Goal: Task Accomplishment & Management: Manage account settings

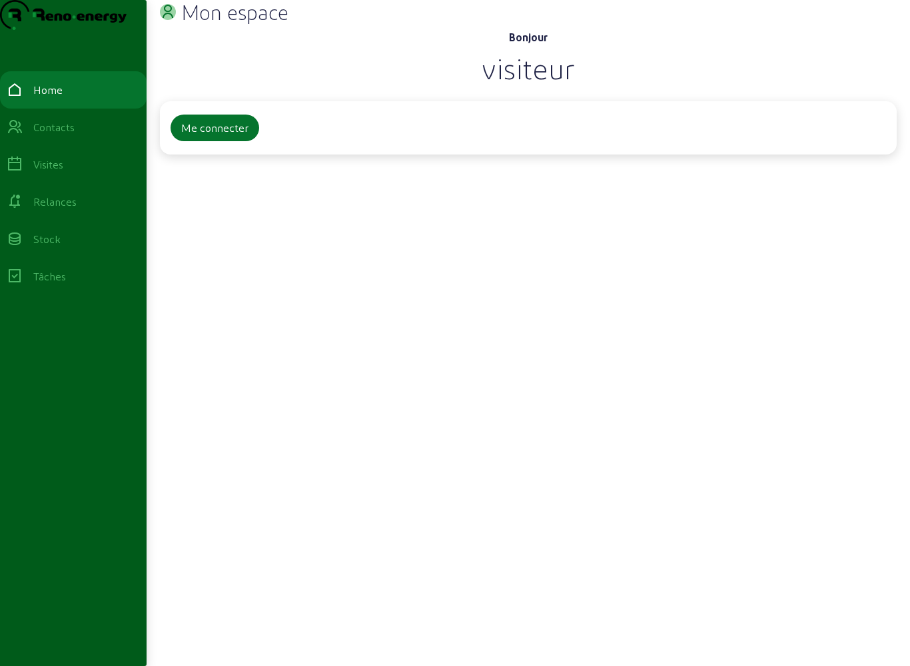
click at [214, 141] on button "Me connecter" at bounding box center [214, 128] width 89 height 27
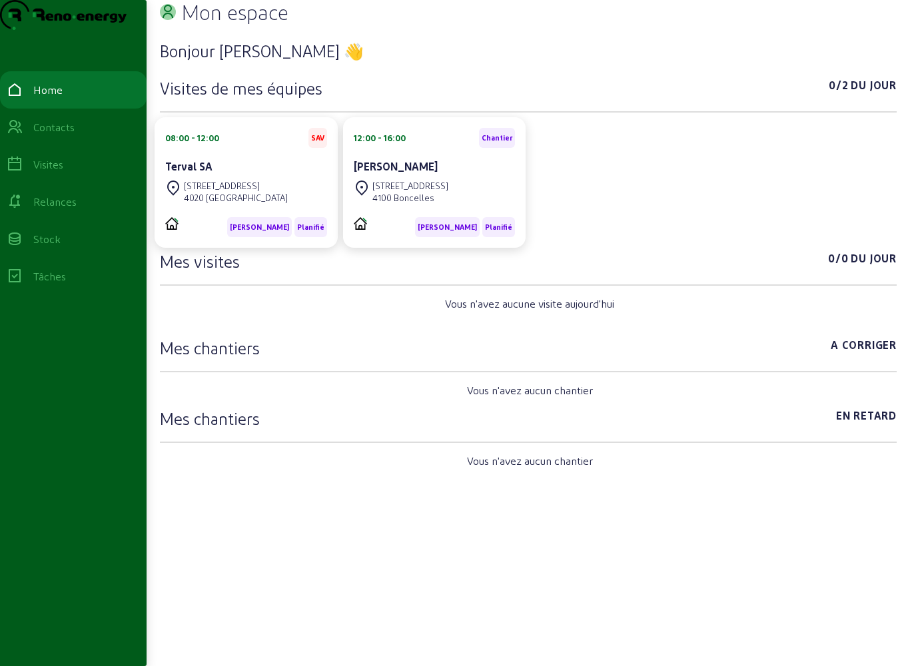
click at [63, 172] on div "Visites" at bounding box center [48, 164] width 30 height 16
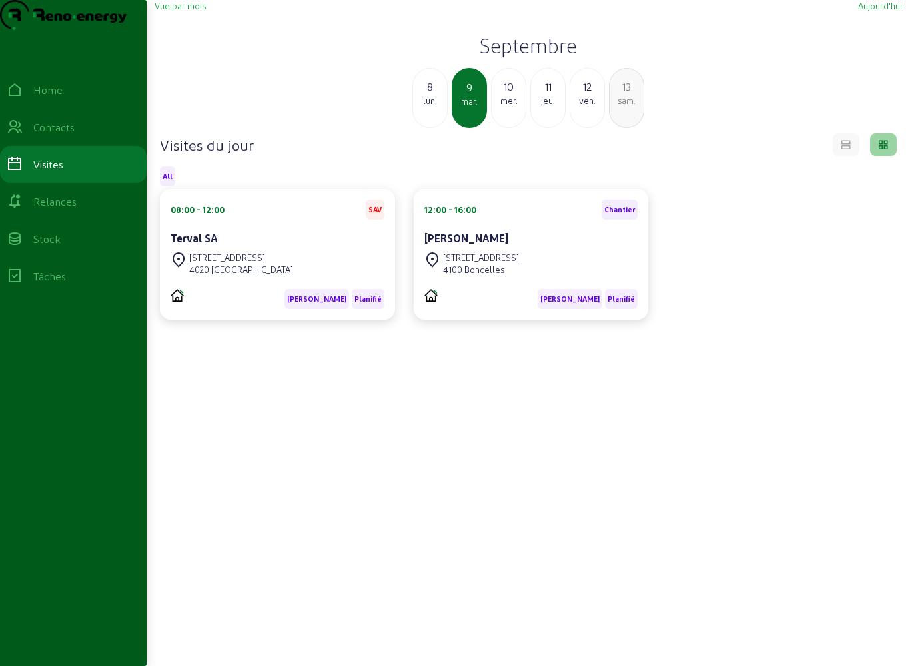
click at [207, 21] on div "Vue par mois [DATE] [DATE] [DATE] mer. 11 jeu. 12 ven. 13 sam. Visites du jour …" at bounding box center [527, 366] width 763 height 733
click at [204, 11] on span "Vue par mois" at bounding box center [179, 6] width 51 height 10
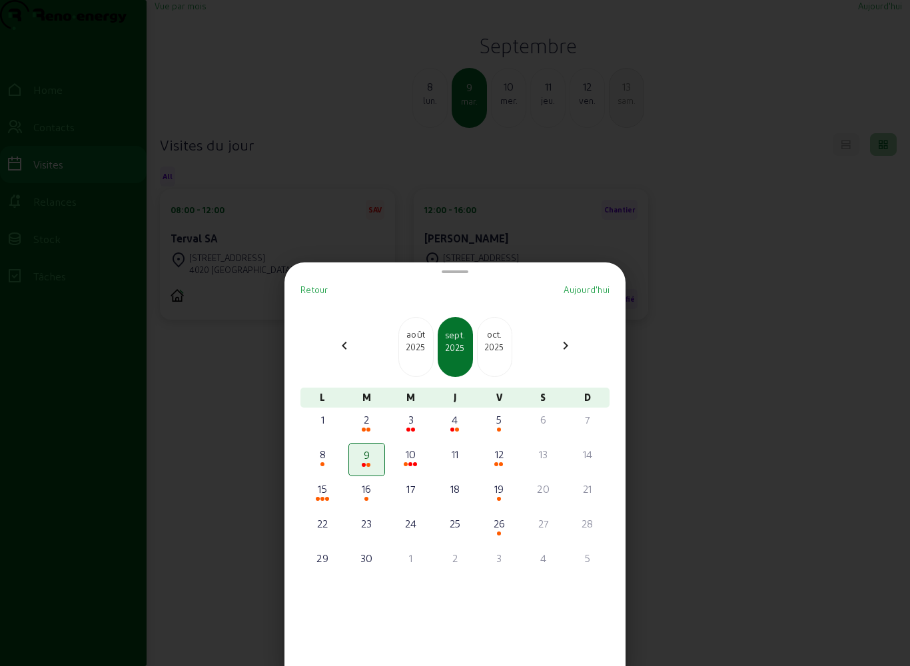
click at [372, 412] on div "2" at bounding box center [366, 420] width 33 height 16
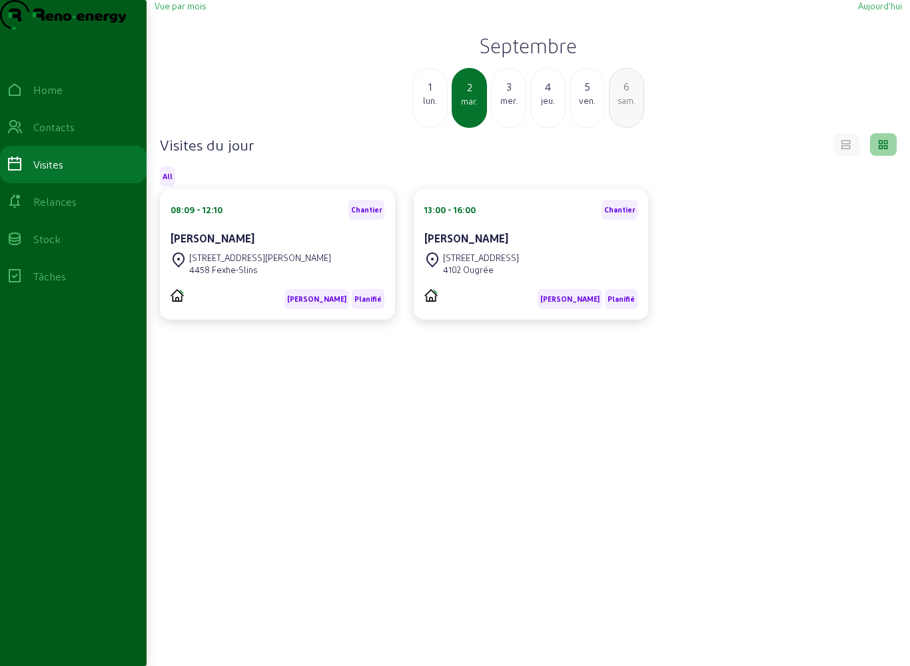
click at [579, 249] on div "[PERSON_NAME]" at bounding box center [531, 239] width 214 height 19
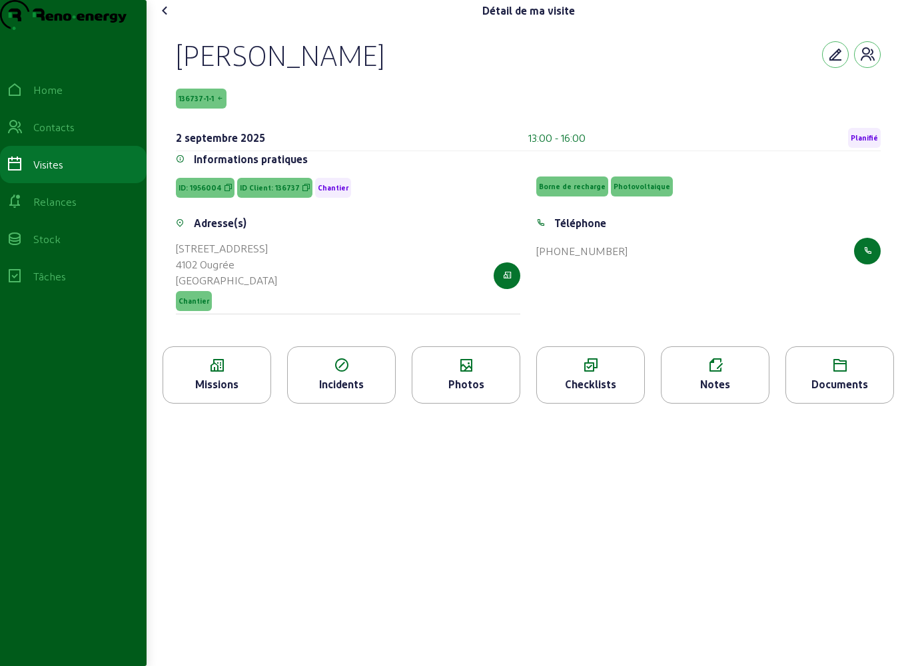
click at [455, 404] on div "Photos" at bounding box center [466, 374] width 109 height 57
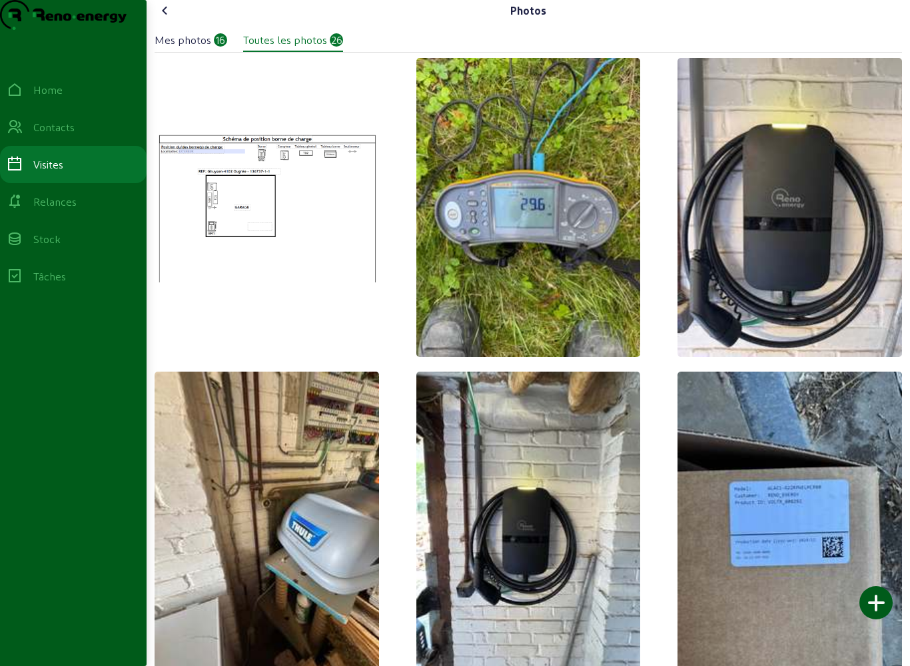
click at [176, 21] on cam-font-icon at bounding box center [164, 10] width 21 height 21
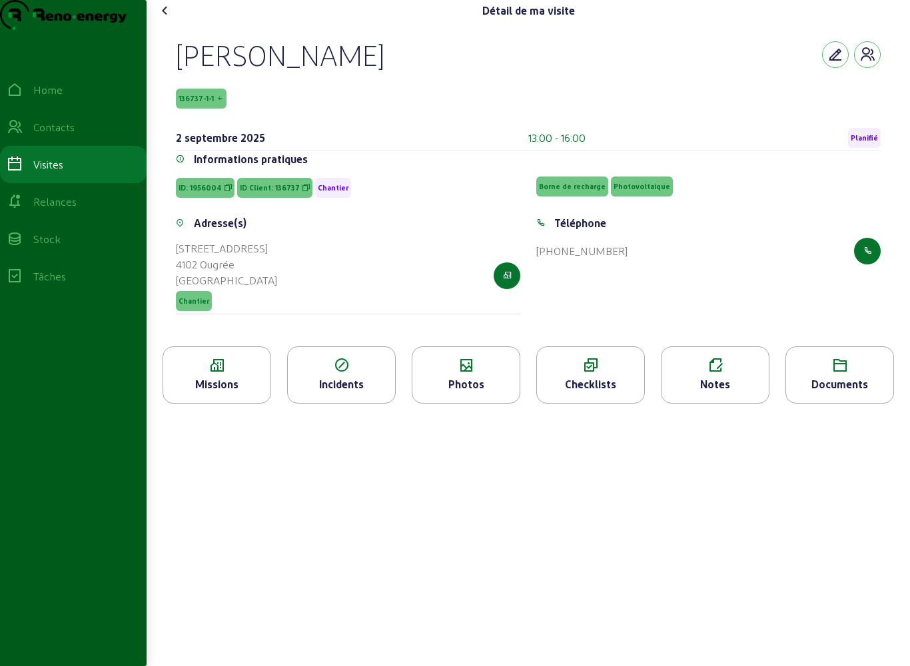
click at [602, 374] on icon at bounding box center [590, 366] width 107 height 16
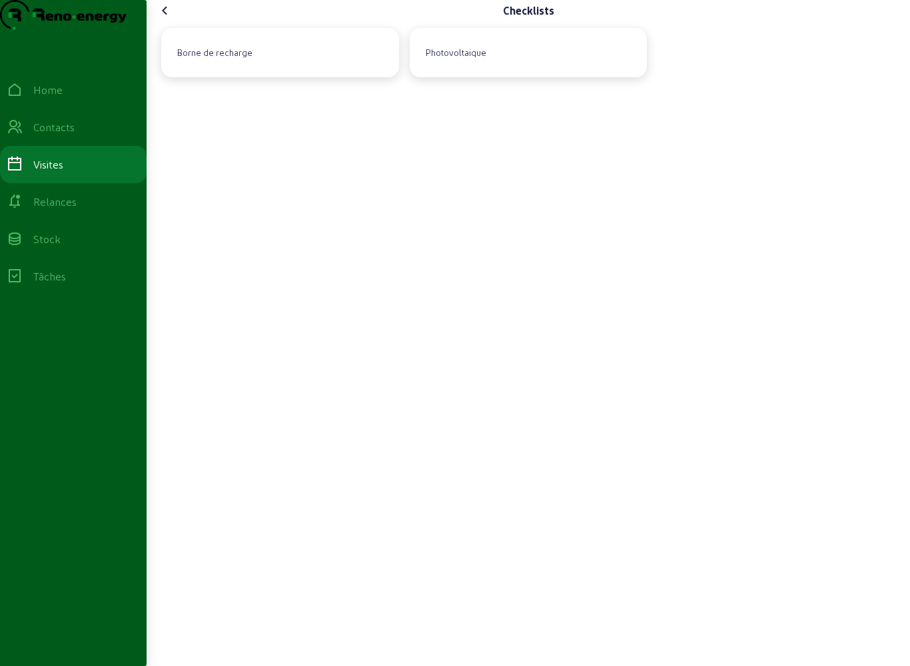
click at [304, 67] on div "Borne de recharge" at bounding box center [280, 53] width 216 height 28
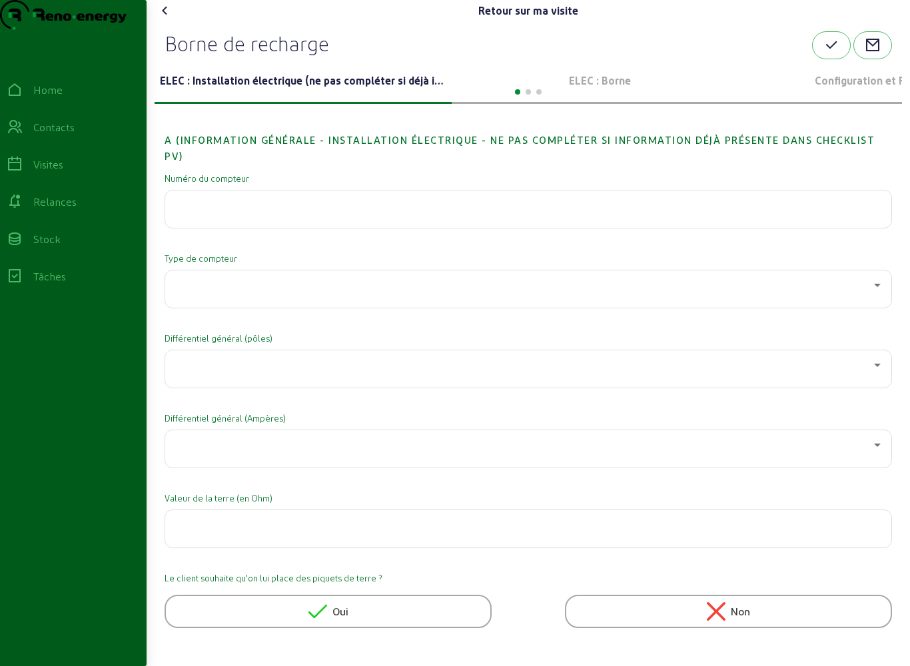
click at [168, 19] on icon at bounding box center [165, 11] width 16 height 16
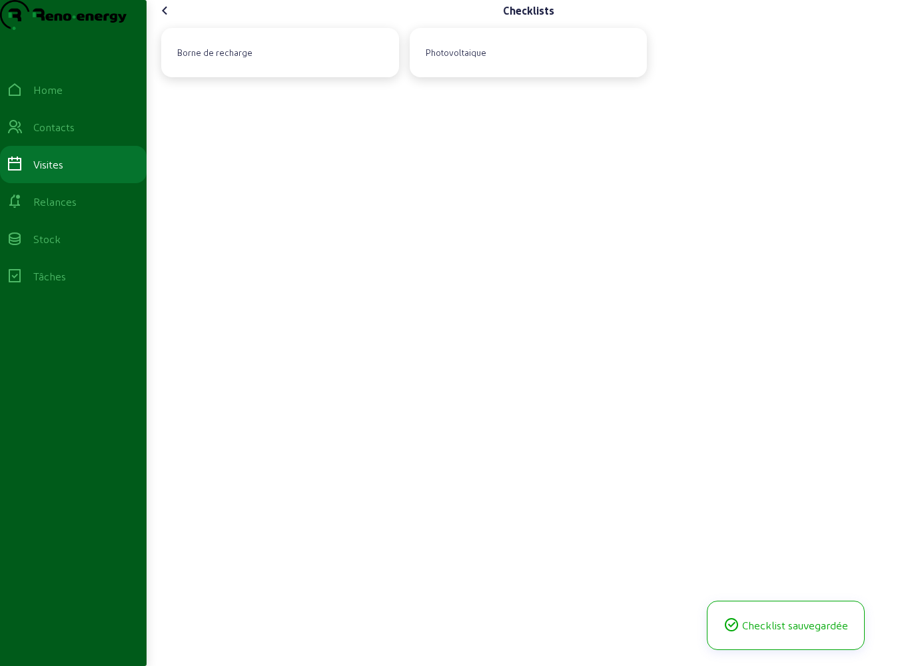
click at [479, 64] on div "Photovoltaique" at bounding box center [455, 52] width 71 height 23
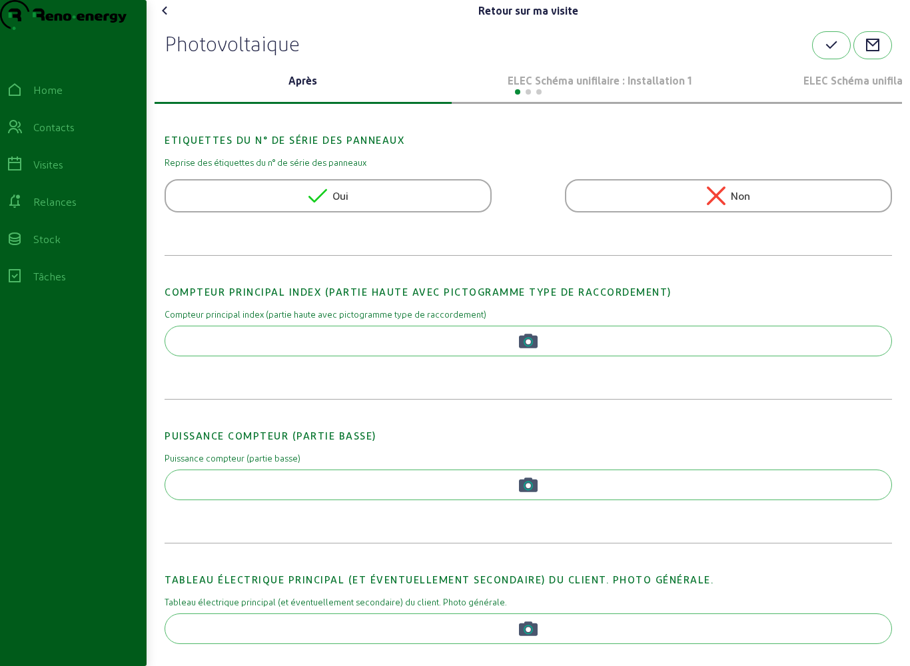
click at [577, 89] on p "ELEC Schéma unifilaire : Installation 1" at bounding box center [600, 81] width 286 height 16
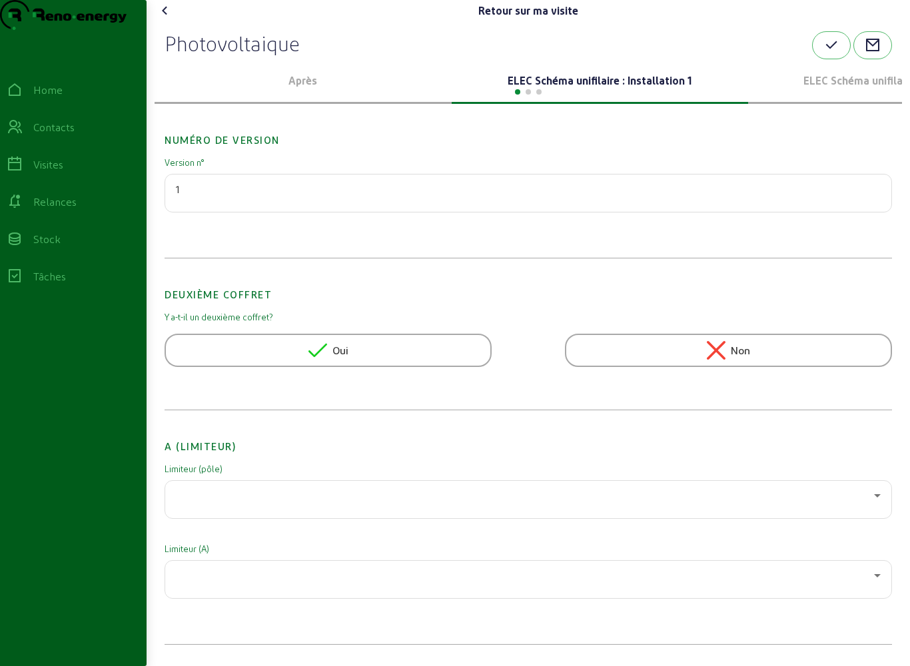
click at [844, 89] on p "ELEC Schéma unifilaire : Installation 2" at bounding box center [896, 81] width 286 height 16
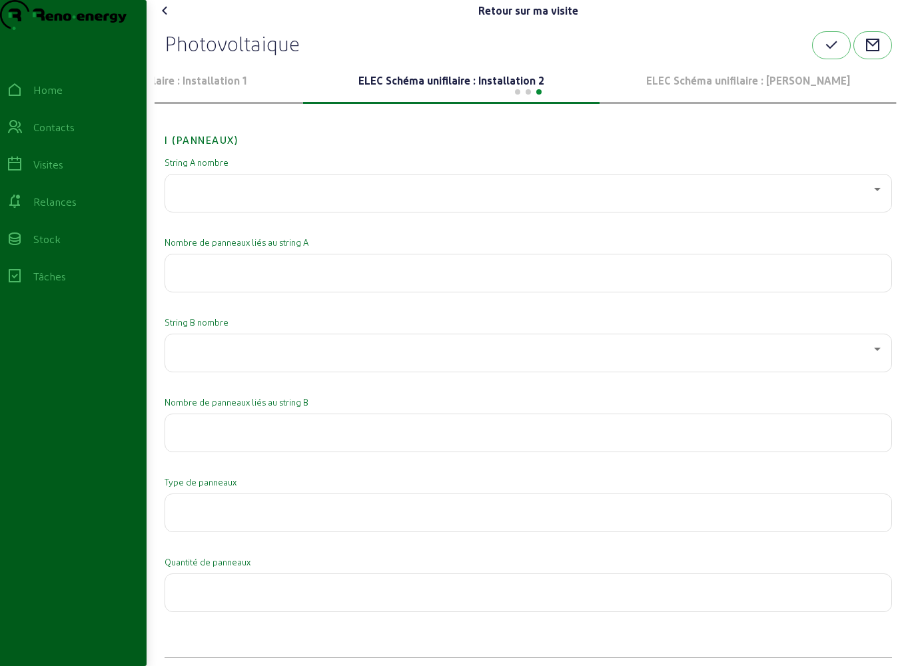
click at [746, 89] on p "ELEC Schéma unifilaire : [PERSON_NAME]" at bounding box center [748, 81] width 286 height 16
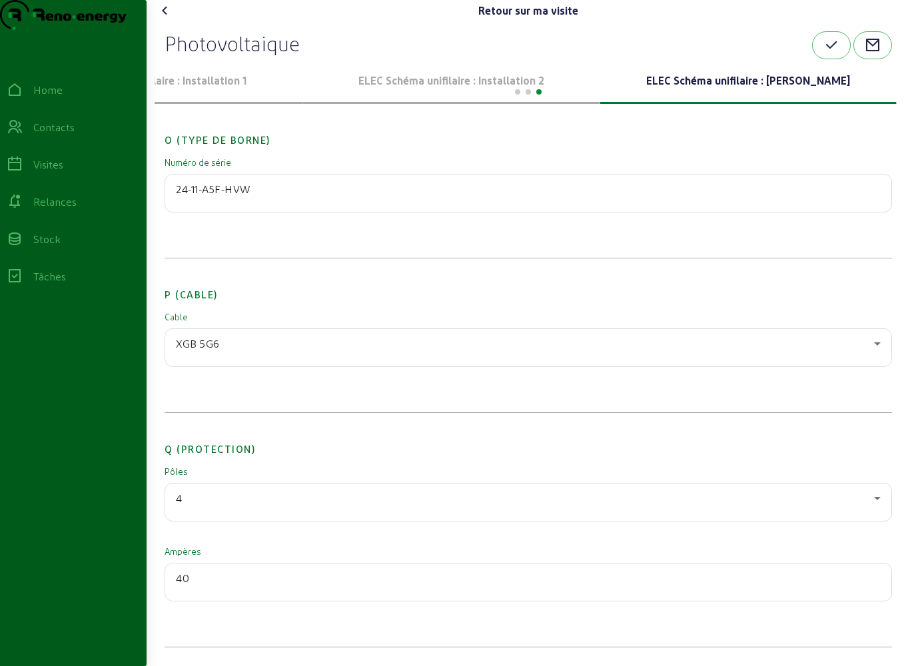
click at [170, 19] on icon at bounding box center [165, 11] width 16 height 16
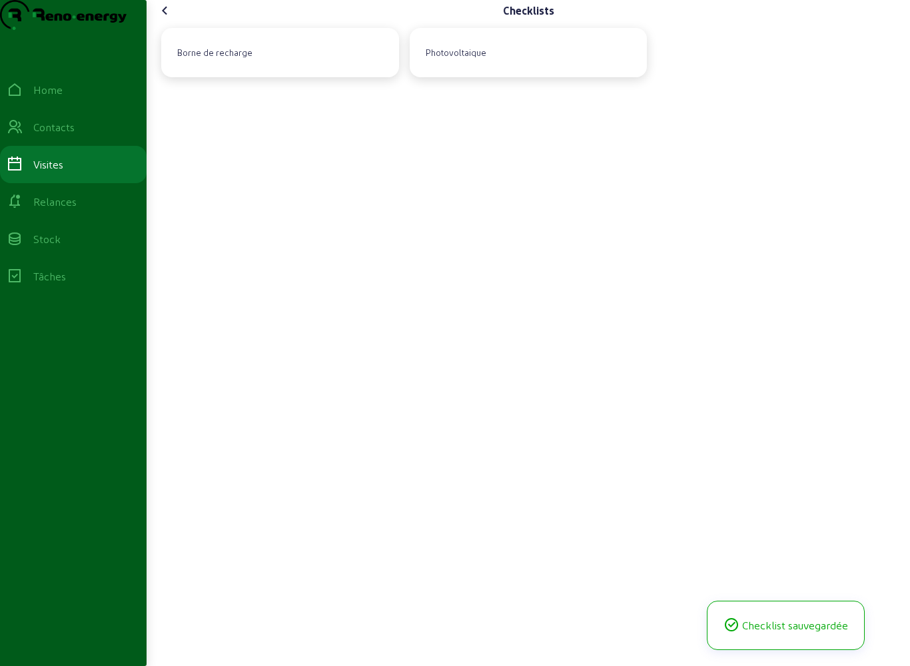
click at [167, 19] on icon at bounding box center [165, 11] width 16 height 16
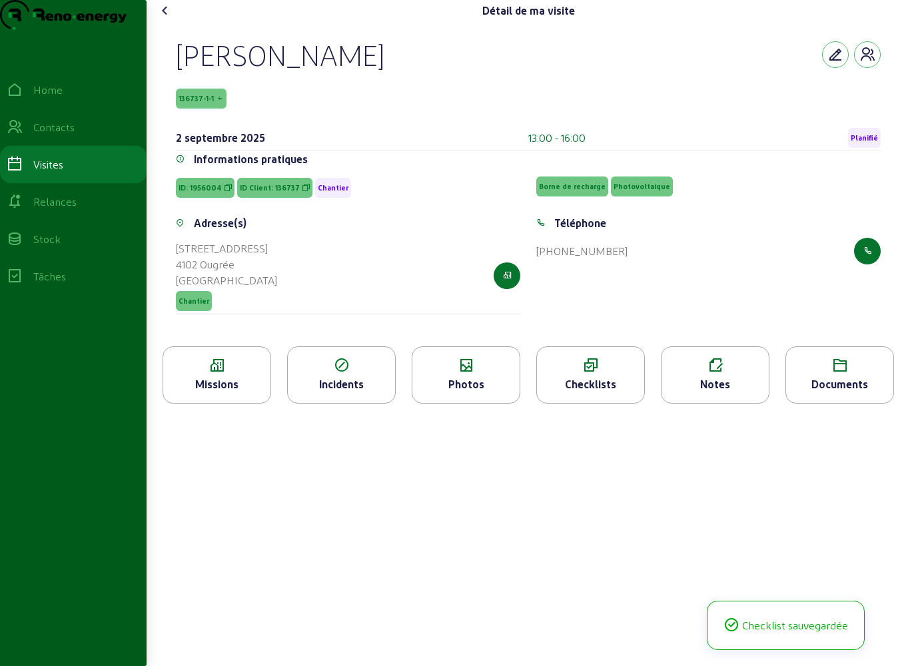
click at [167, 19] on icon at bounding box center [165, 11] width 16 height 16
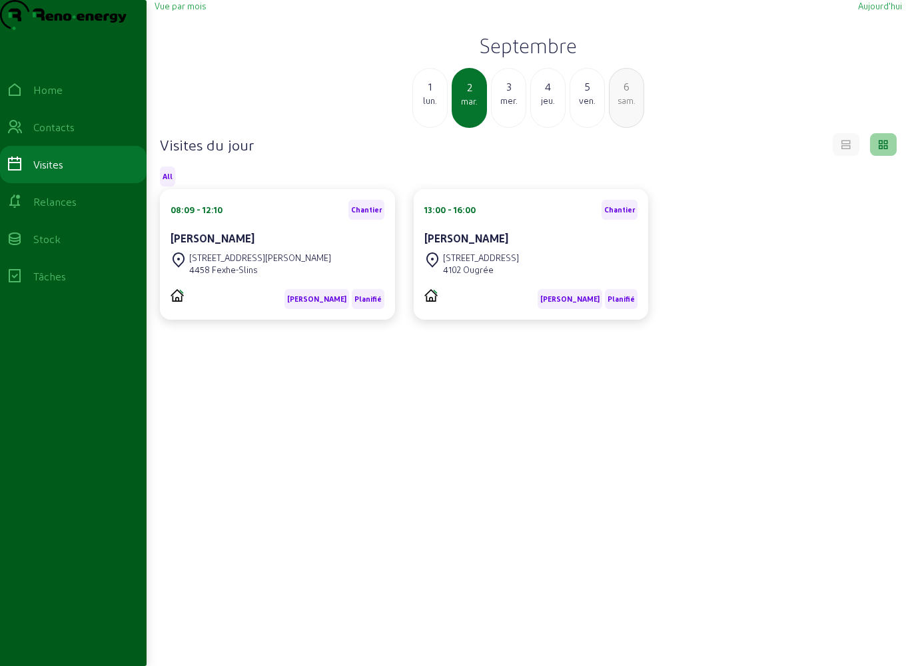
click at [515, 95] on div "3" at bounding box center [508, 87] width 34 height 16
click at [513, 107] on div "jeu." at bounding box center [508, 101] width 34 height 12
click at [559, 276] on div "Allée du Beau Vivier, 25 4102 Ougrée" at bounding box center [531, 263] width 214 height 29
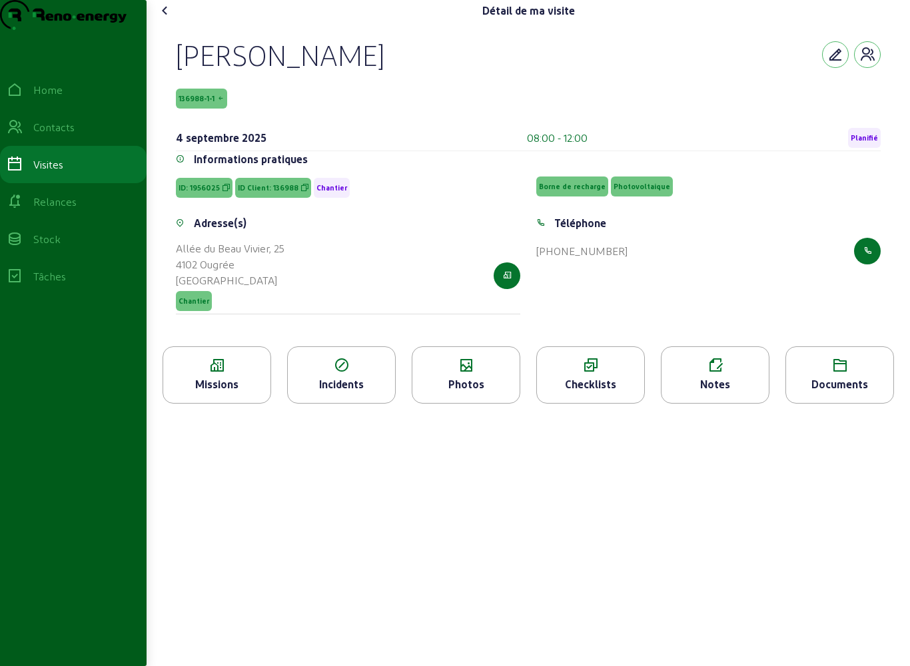
click at [583, 392] on div "Checklists" at bounding box center [590, 384] width 107 height 16
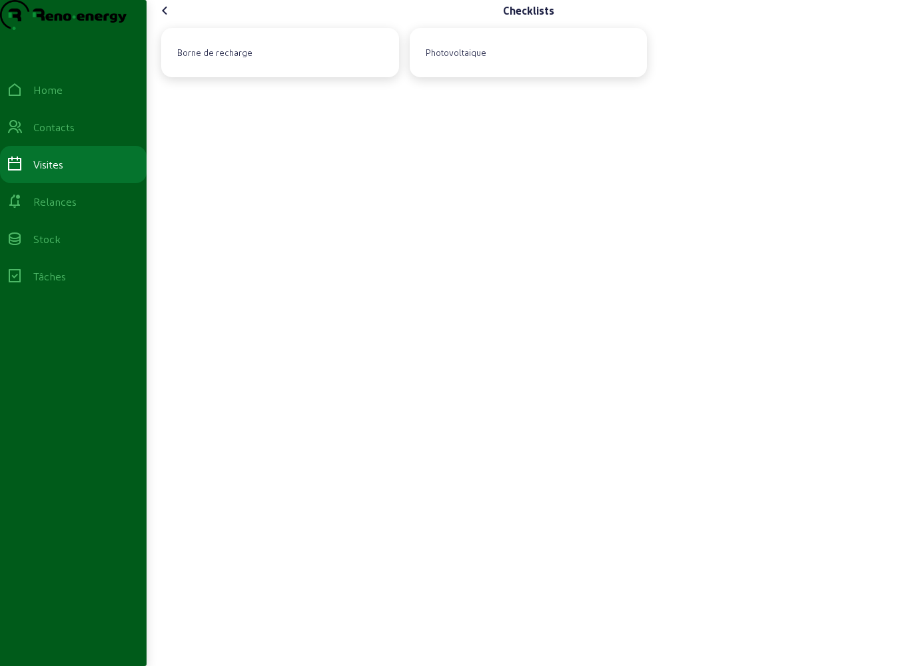
click at [475, 77] on div "Photovoltaique" at bounding box center [529, 52] width 238 height 49
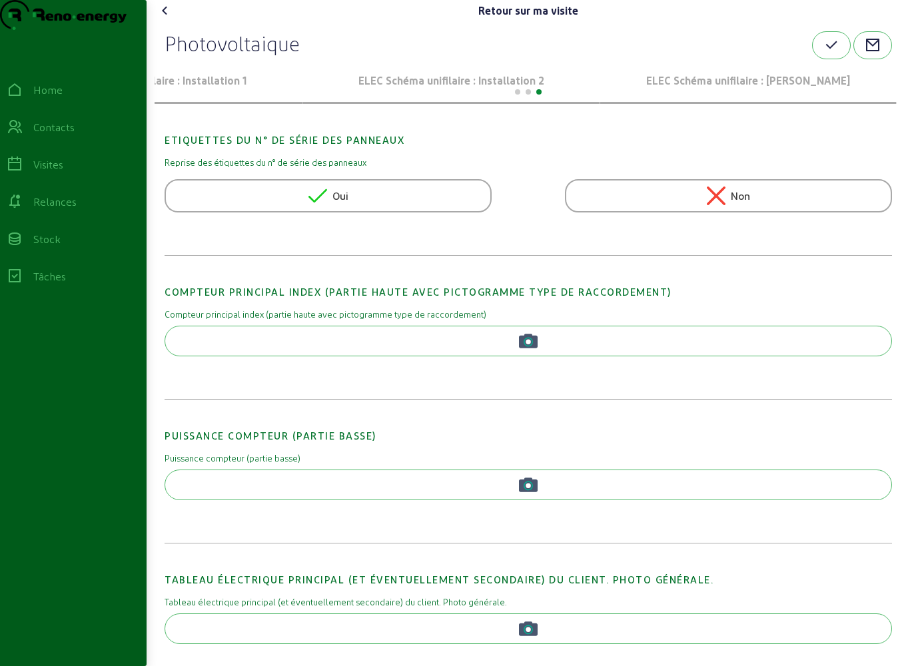
click at [771, 89] on p "ELEC Schéma unifilaire : [PERSON_NAME]" at bounding box center [748, 81] width 286 height 16
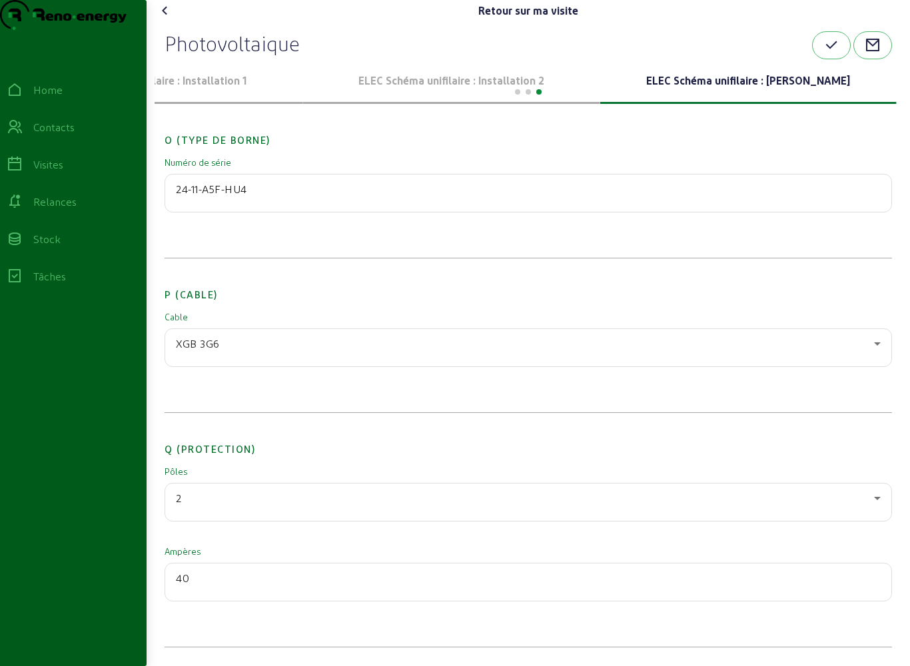
click at [176, 21] on cam-font-icon at bounding box center [164, 10] width 21 height 21
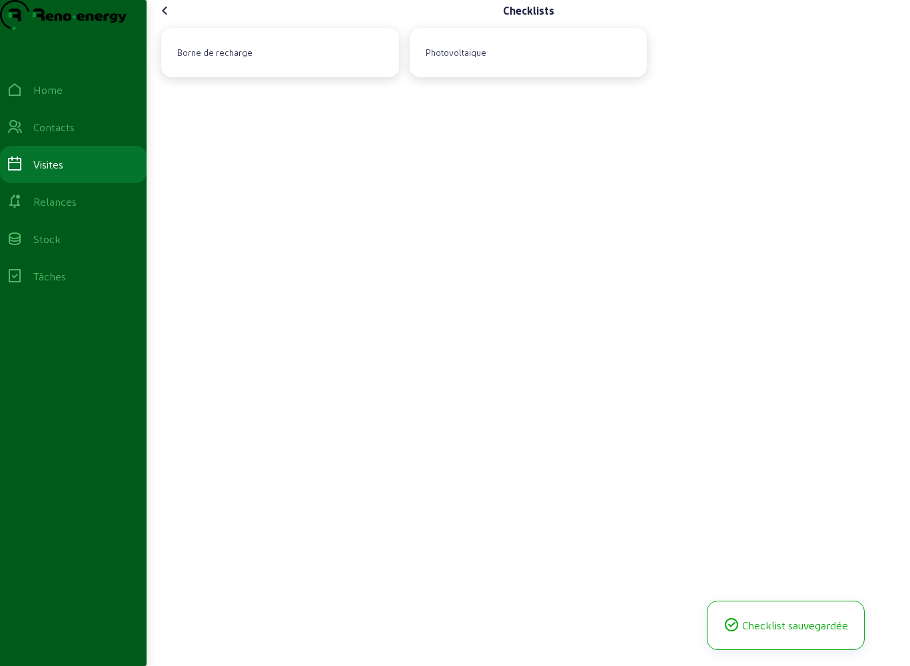
click at [172, 19] on icon at bounding box center [165, 11] width 16 height 16
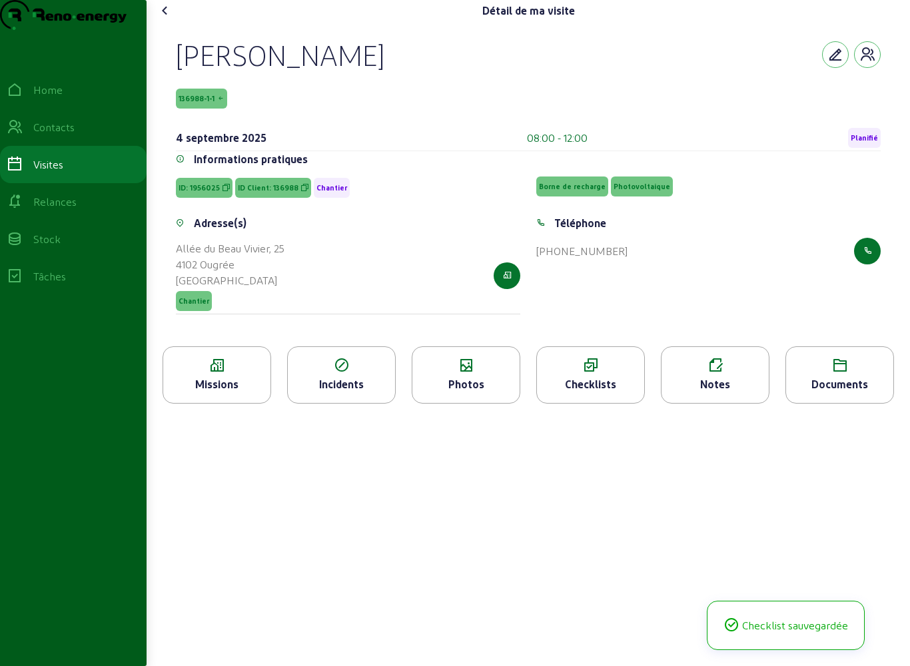
click at [170, 19] on icon at bounding box center [165, 11] width 16 height 16
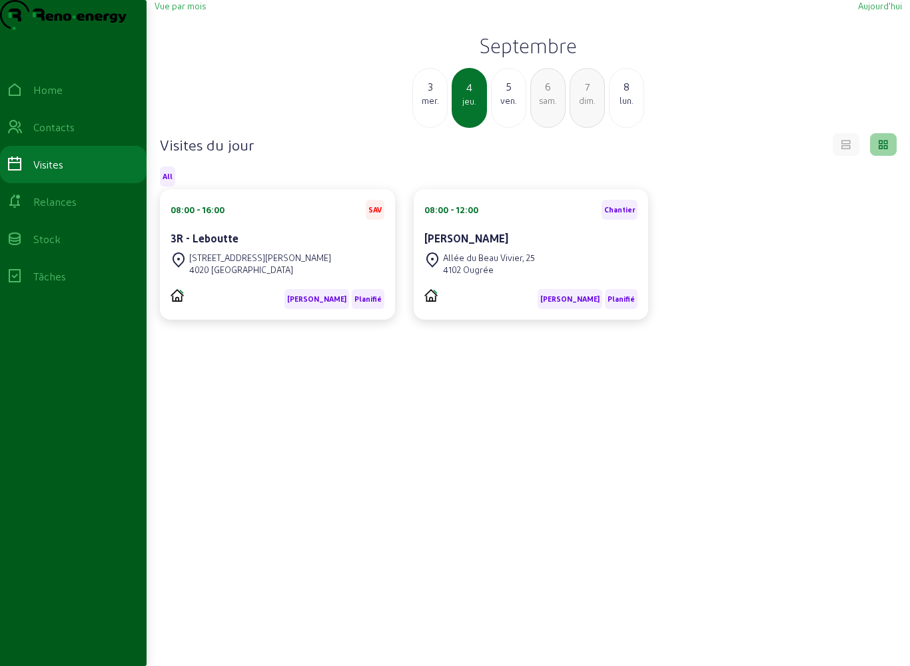
click at [507, 107] on div "ven." at bounding box center [508, 101] width 34 height 12
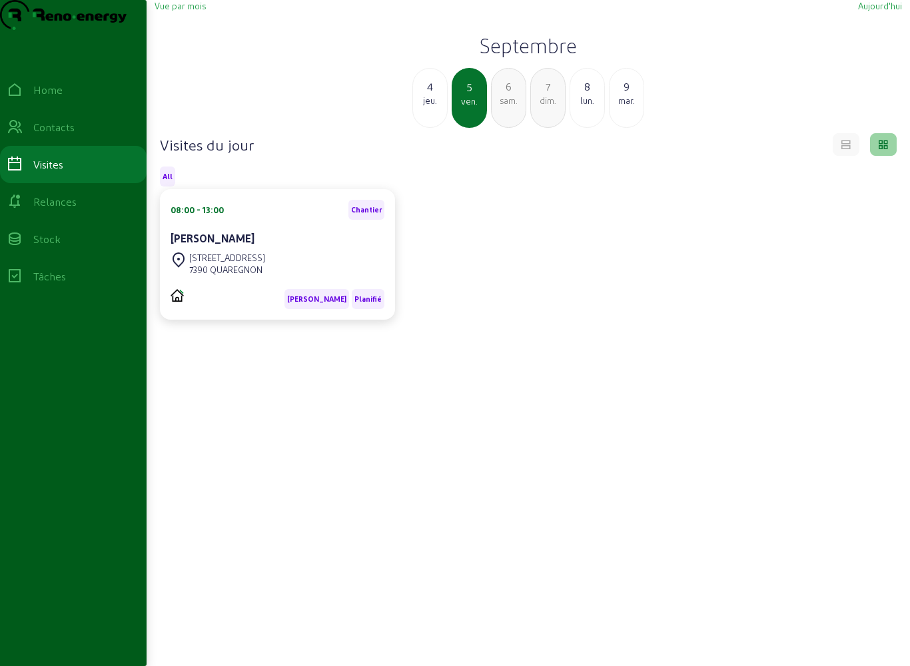
click at [338, 249] on div "[PERSON_NAME]" at bounding box center [277, 239] width 214 height 19
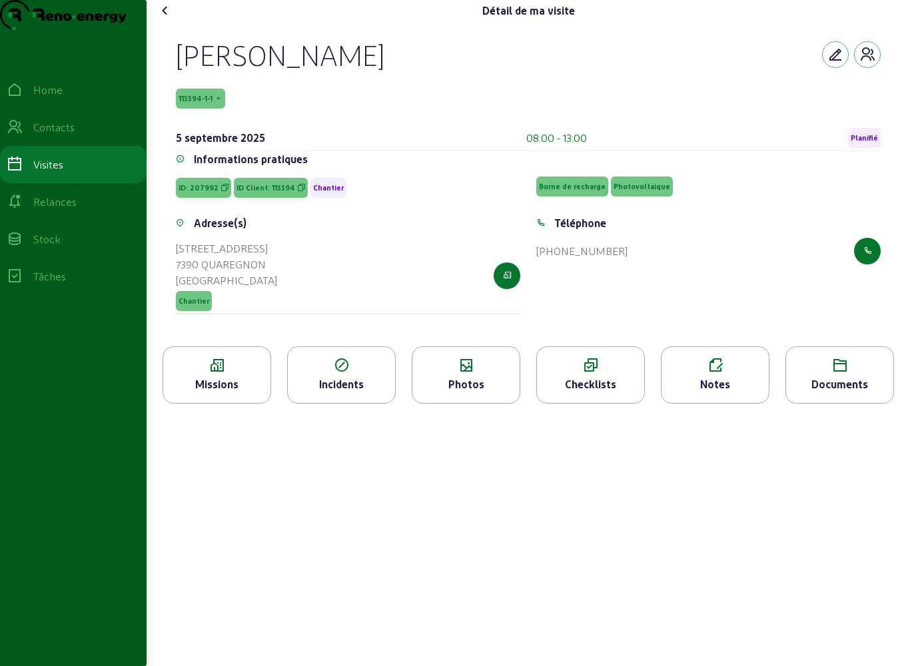
click at [601, 374] on icon at bounding box center [590, 366] width 107 height 16
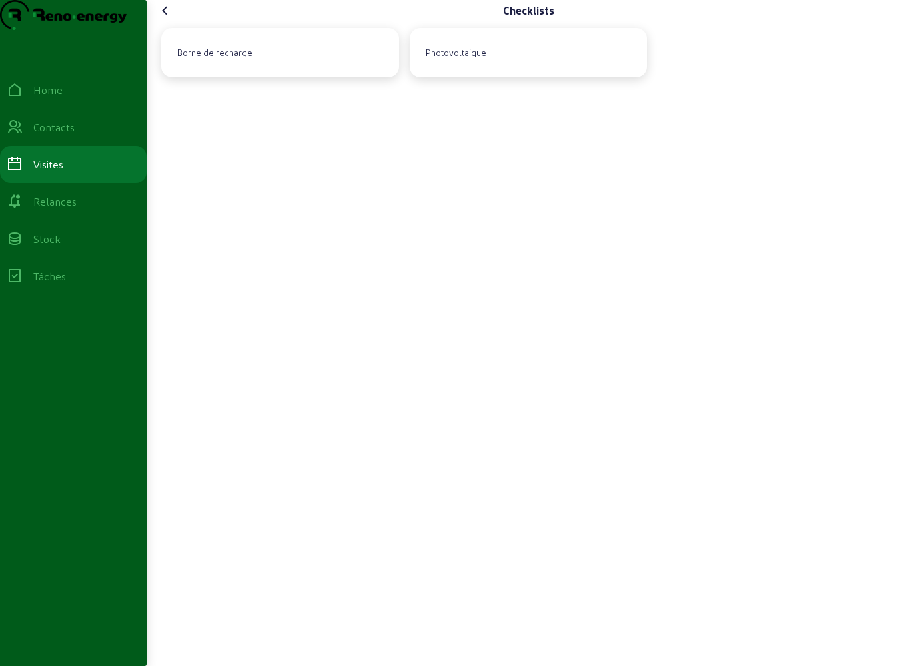
click at [499, 67] on div "Photovoltaique" at bounding box center [528, 53] width 216 height 28
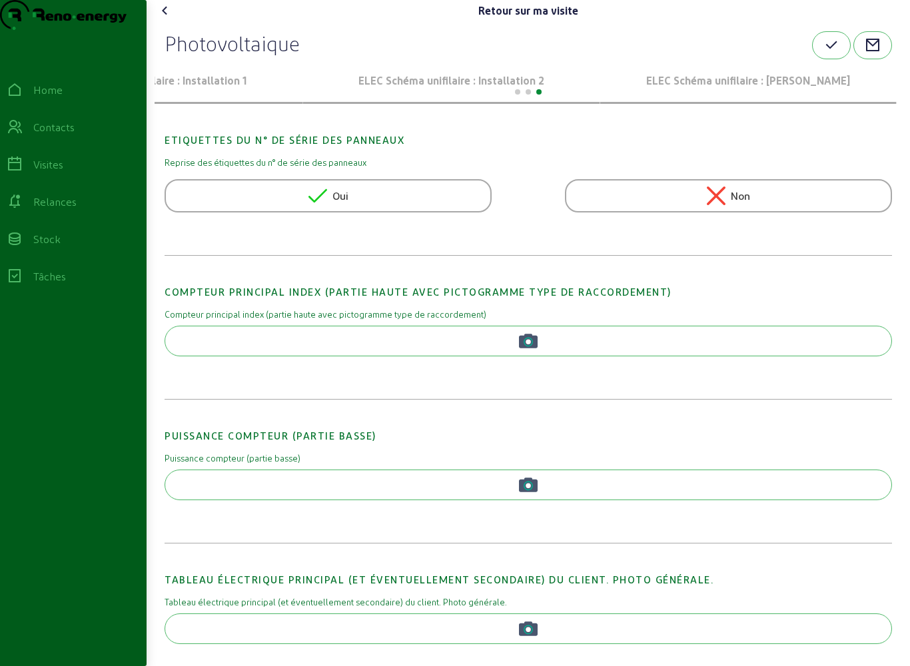
click at [770, 89] on p "ELEC Schéma unifilaire : [PERSON_NAME]" at bounding box center [748, 81] width 286 height 16
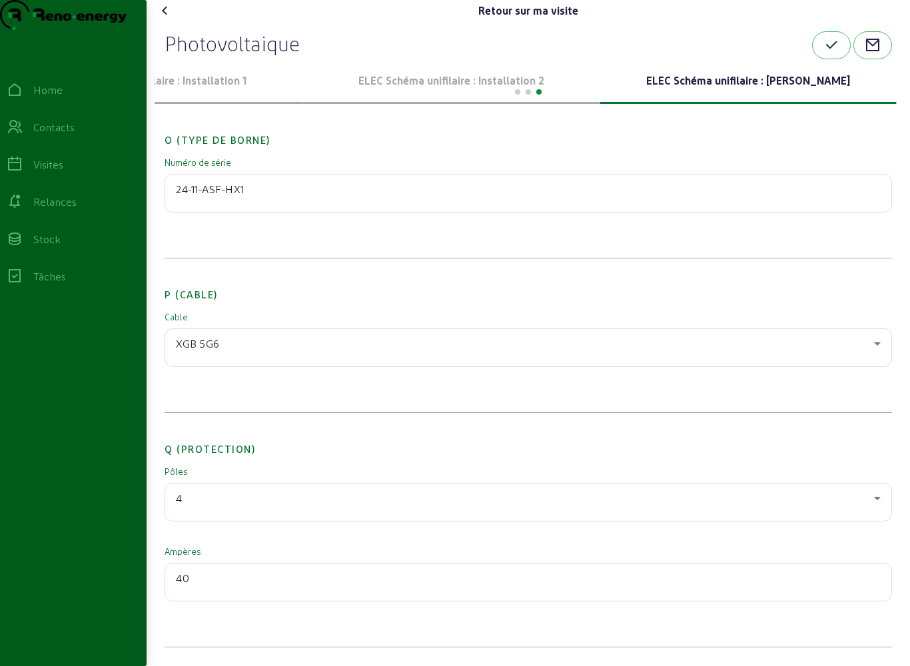
click at [176, 21] on cam-font-icon at bounding box center [164, 10] width 21 height 21
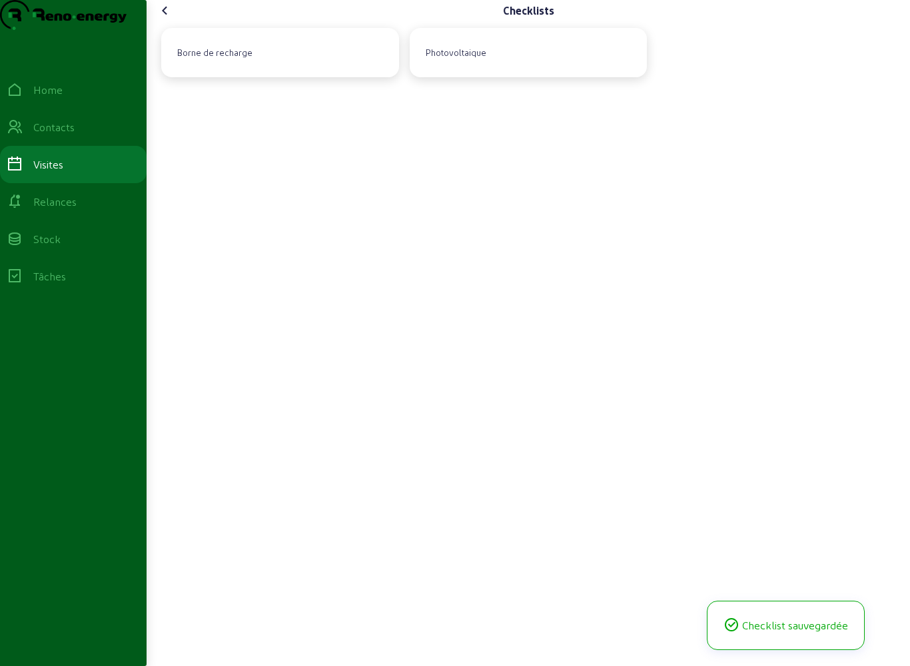
click at [173, 19] on icon at bounding box center [165, 11] width 16 height 16
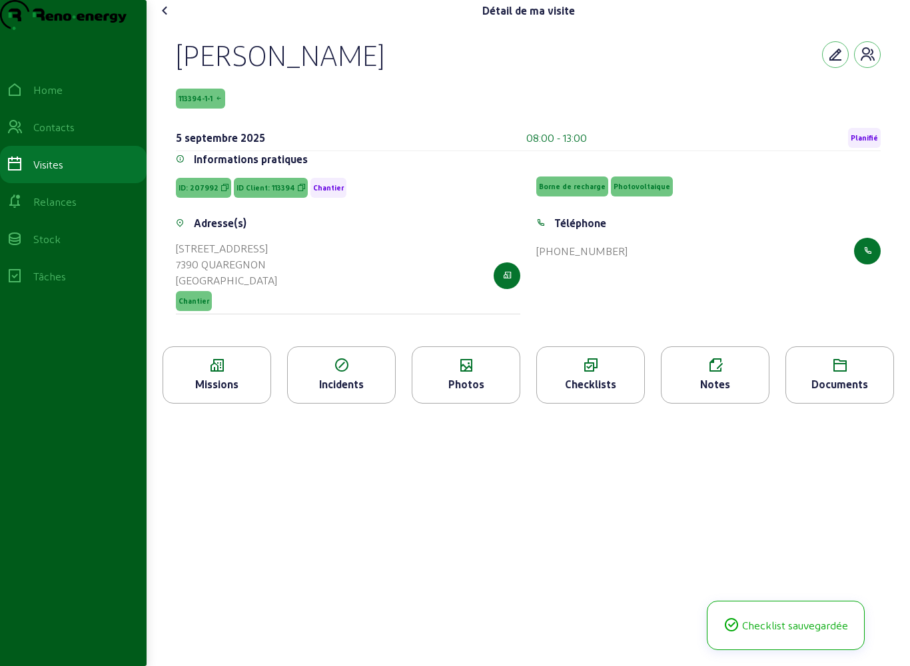
click at [471, 374] on icon at bounding box center [465, 366] width 107 height 16
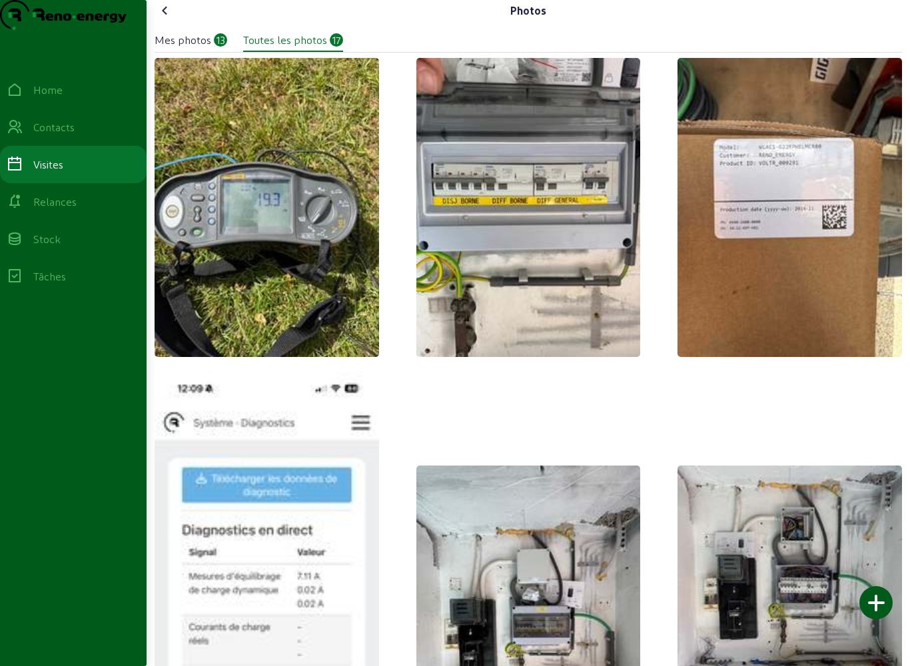
click at [595, 264] on img at bounding box center [528, 207] width 224 height 299
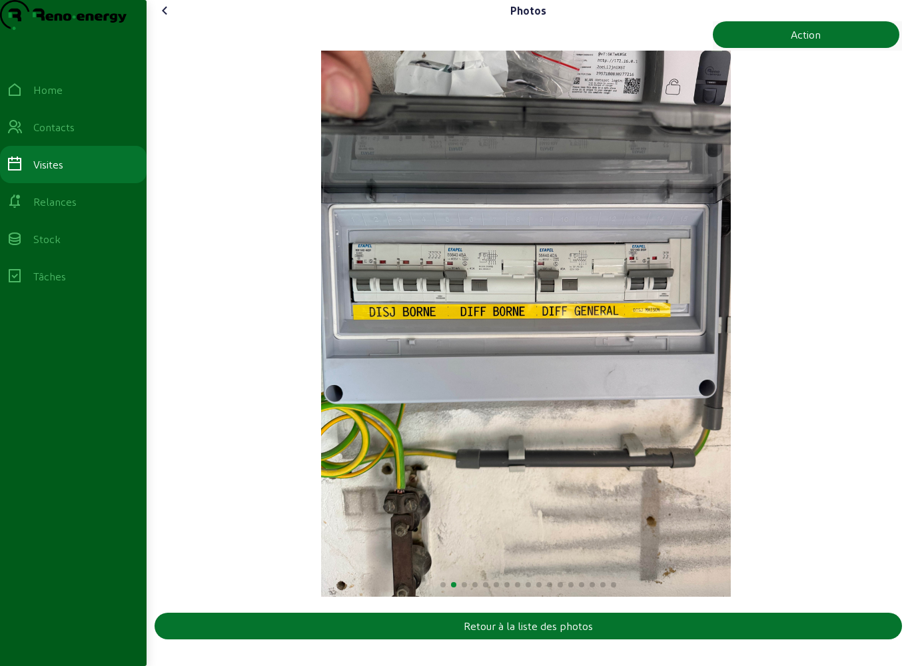
click at [177, 24] on div "Photos Action Retour à la liste des photos" at bounding box center [527, 322] width 763 height 645
click at [168, 19] on icon at bounding box center [165, 11] width 16 height 16
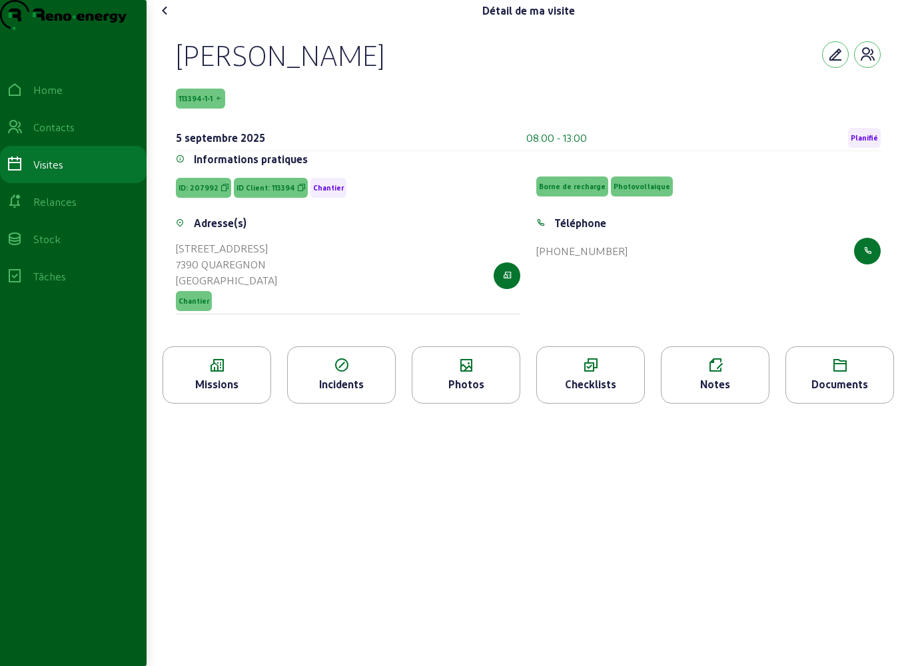
click at [176, 21] on cam-font-icon at bounding box center [164, 10] width 21 height 21
